Goal: Task Accomplishment & Management: Use online tool/utility

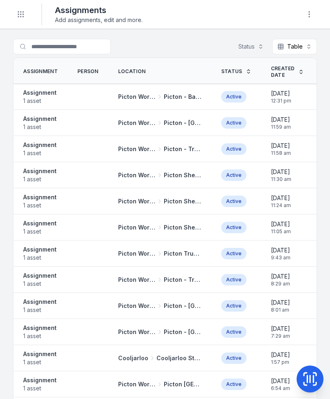
click at [40, 122] on strong "Assignment" at bounding box center [39, 119] width 33 height 8
click at [41, 147] on strong "Assignment" at bounding box center [39, 145] width 33 height 8
click at [40, 177] on span "1 asset" at bounding box center [39, 179] width 33 height 8
click at [33, 174] on strong "Assignment" at bounding box center [39, 171] width 33 height 8
click at [33, 201] on span "1 asset" at bounding box center [39, 205] width 33 height 8
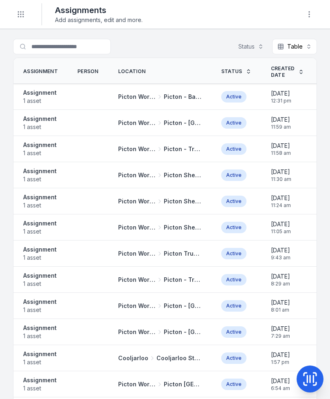
click at [14, 16] on button "Toggle Navigation" at bounding box center [21, 15] width 16 height 16
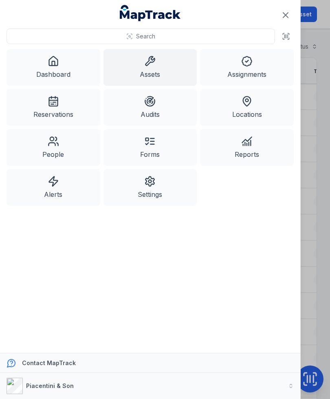
click at [132, 71] on link "Assets" at bounding box center [151, 67] width 94 height 37
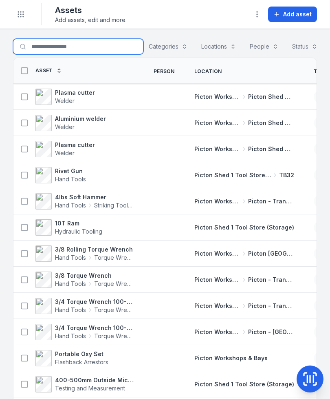
click at [40, 48] on input "Search for assets" at bounding box center [78, 47] width 131 height 16
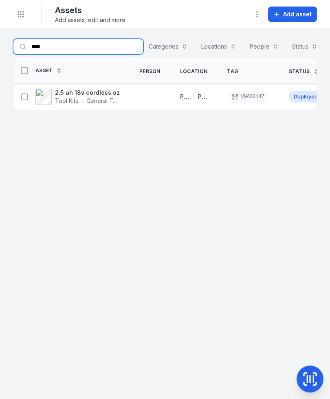
type input "****"
click at [22, 94] on rect at bounding box center [25, 96] width 6 height 6
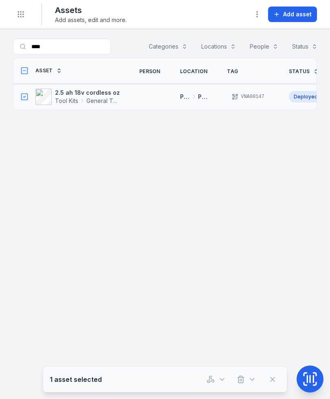
click at [214, 378] on icon "button" at bounding box center [211, 379] width 8 height 8
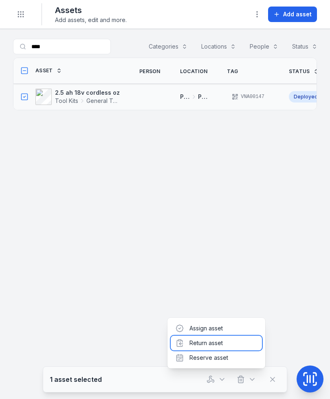
click at [222, 344] on div "Return asset" at bounding box center [216, 342] width 91 height 15
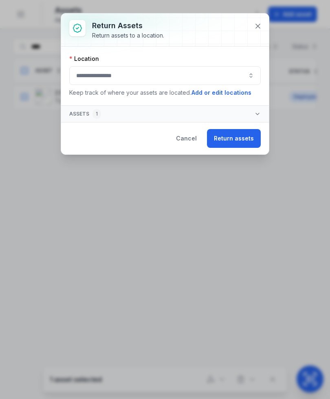
click at [82, 74] on button "button" at bounding box center [165, 75] width 192 height 19
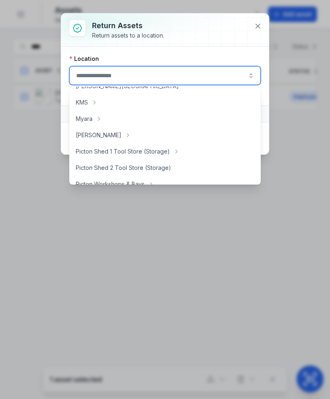
scroll to position [110, 0]
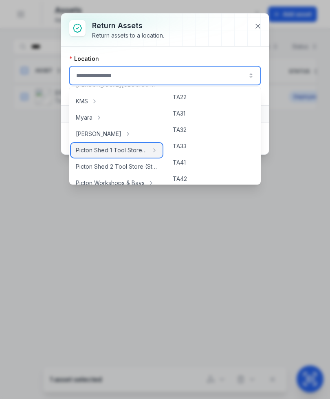
click at [96, 151] on span "Picton Shed 1 Tool Store (Storage)" at bounding box center [112, 150] width 72 height 8
type input "**********"
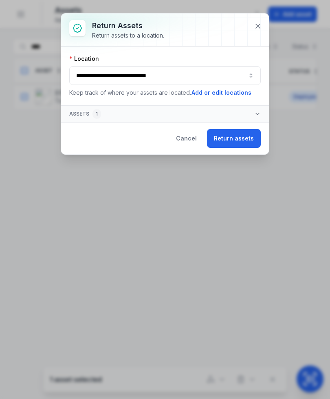
click at [244, 147] on button "Return assets" at bounding box center [234, 138] width 54 height 19
